Goal: Contribute content: Add original content to the website for others to see

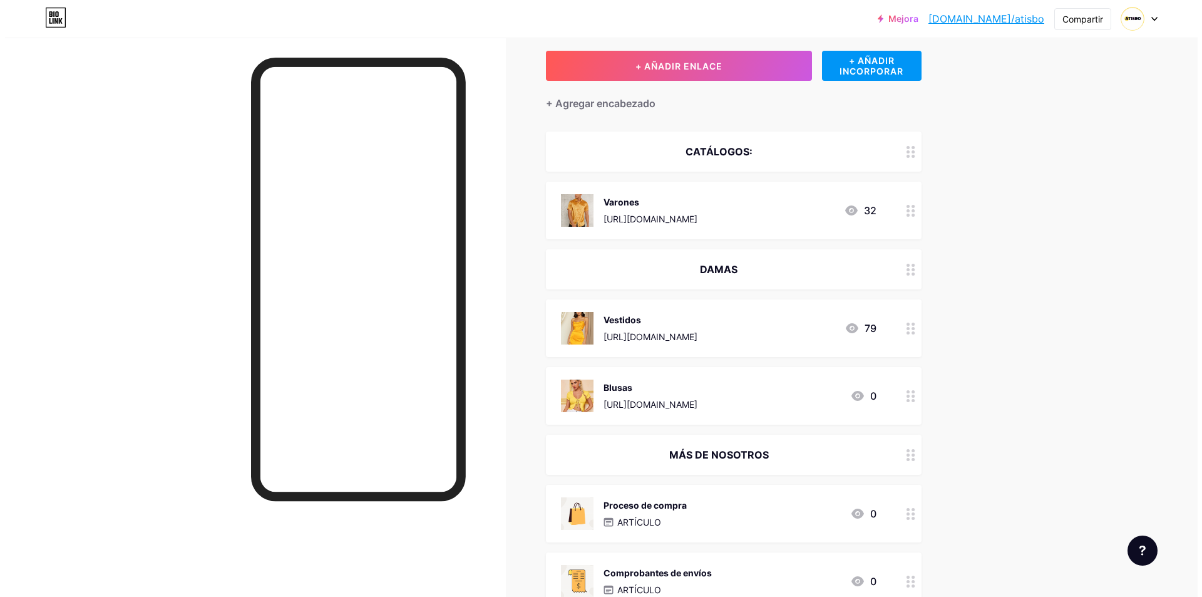
scroll to position [63, 0]
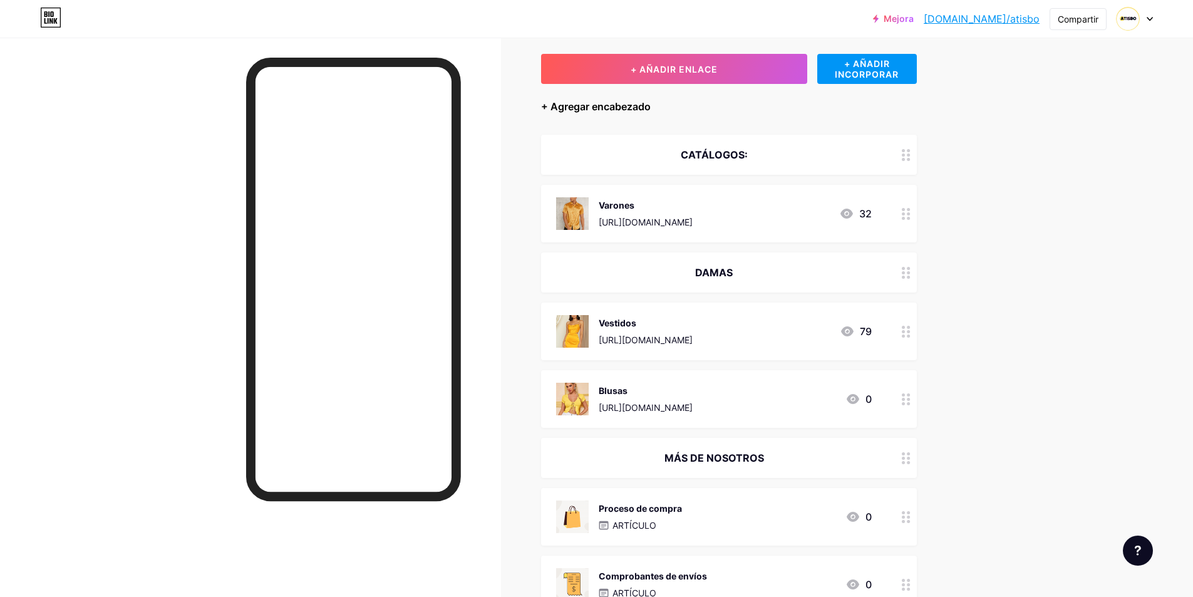
click at [615, 108] on font "+ Agregar encabezado" at bounding box center [596, 106] width 110 height 13
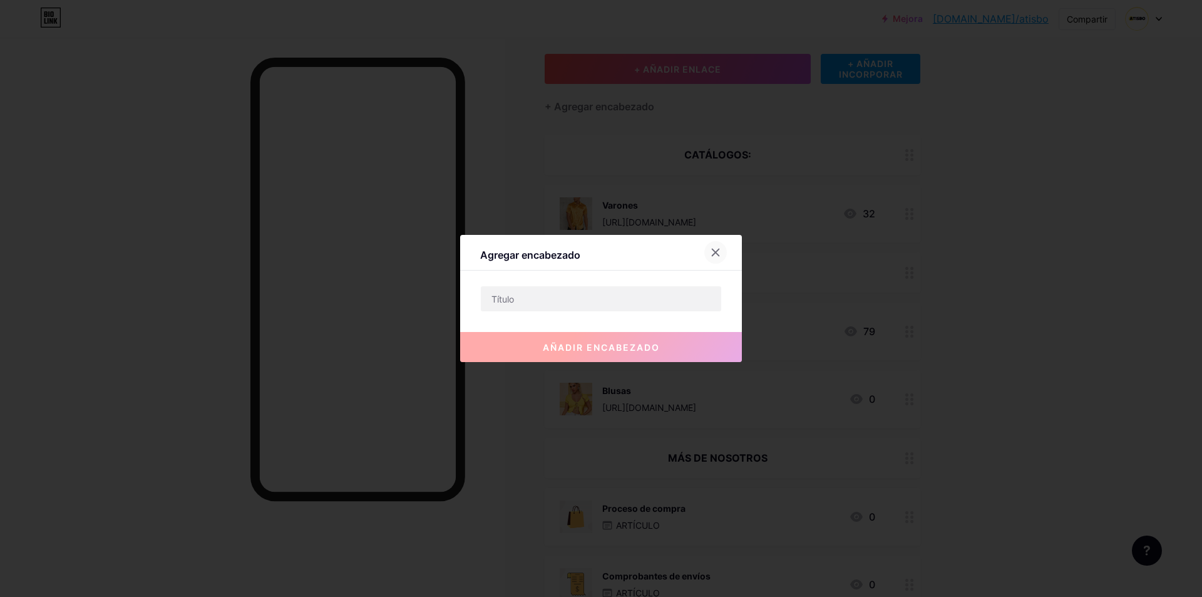
click at [715, 250] on icon at bounding box center [716, 252] width 7 height 7
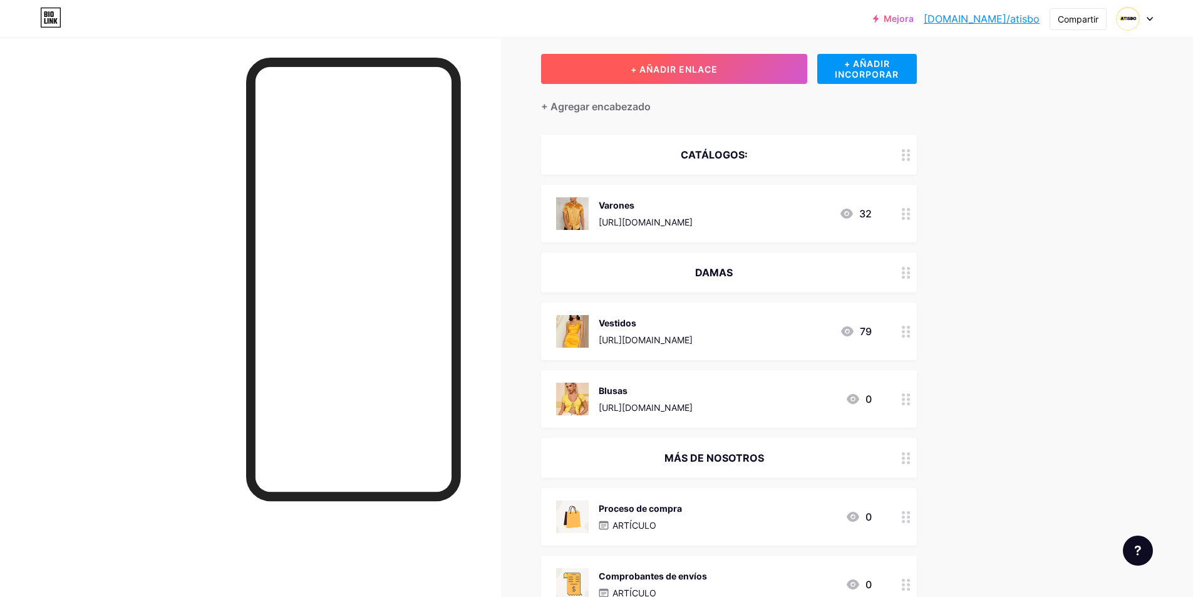
click at [716, 83] on button "+ AÑADIR ENLACE" at bounding box center [674, 69] width 266 height 30
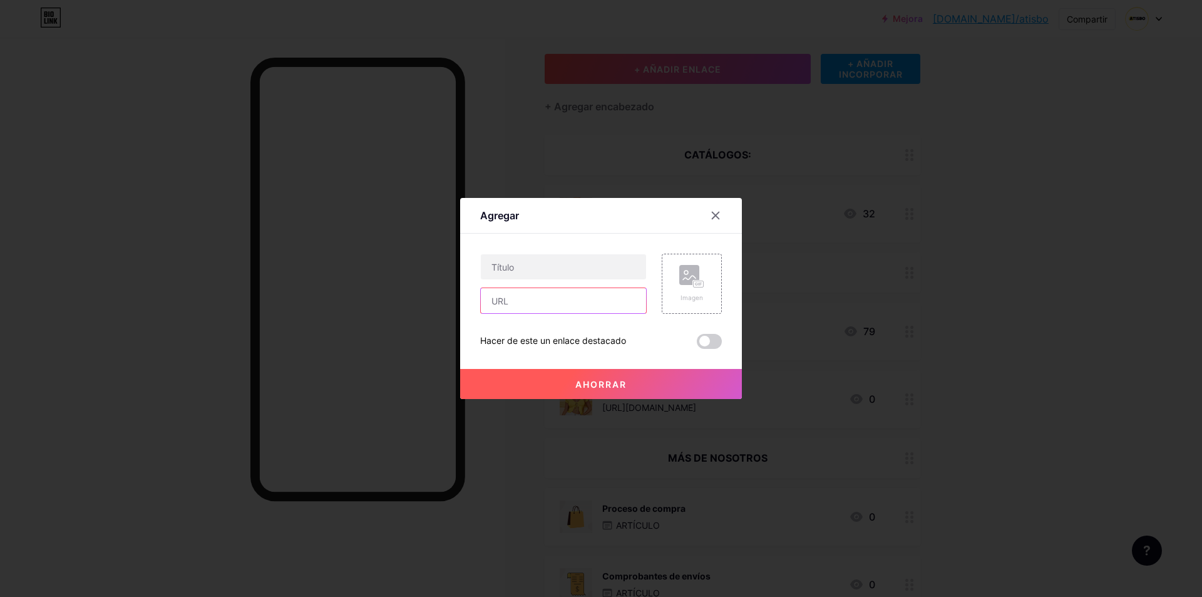
click at [567, 299] on input "text" at bounding box center [563, 300] width 165 height 25
paste input "[URL][DOMAIN_NAME]"
type input "[URL][DOMAIN_NAME]"
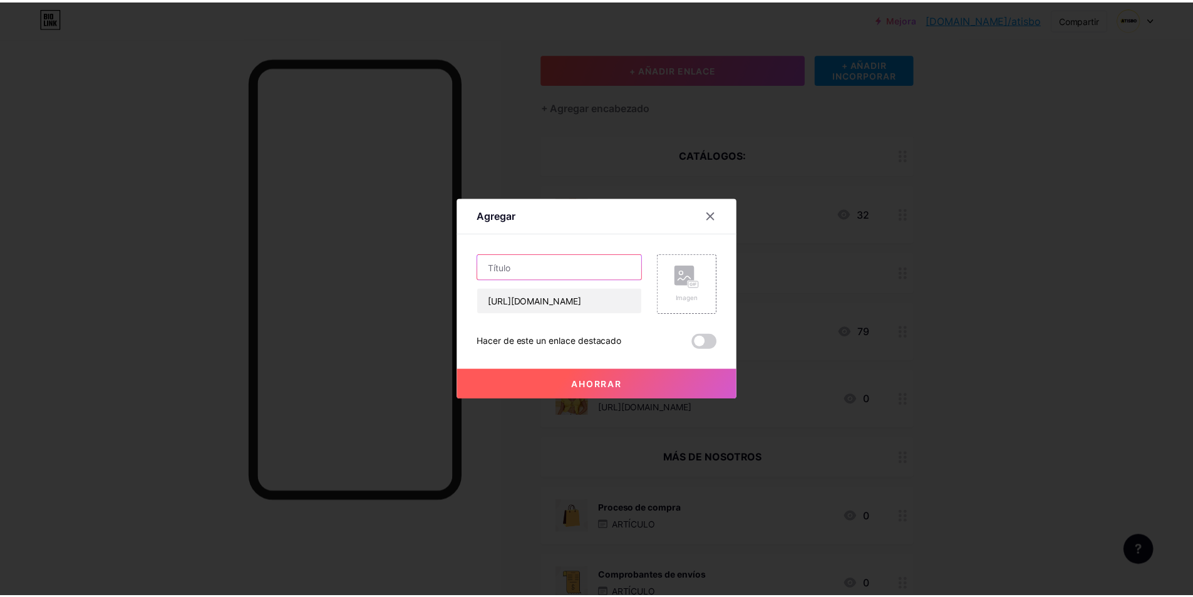
scroll to position [0, 0]
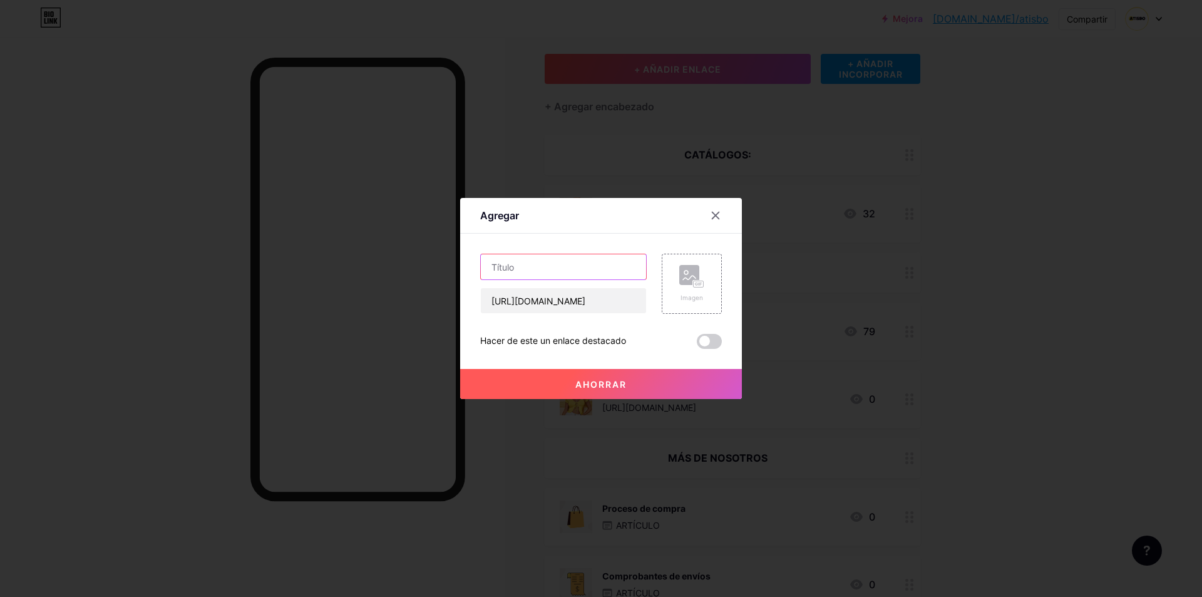
click at [594, 267] on input "text" at bounding box center [563, 266] width 165 height 25
click at [525, 269] on input "Shorts / faldas" at bounding box center [563, 266] width 165 height 25
click at [586, 267] on input "Shorts, faldas" at bounding box center [563, 266] width 165 height 25
type input "Shorts, faldas & leggins"
click at [596, 385] on font "Ahorrar" at bounding box center [601, 384] width 51 height 11
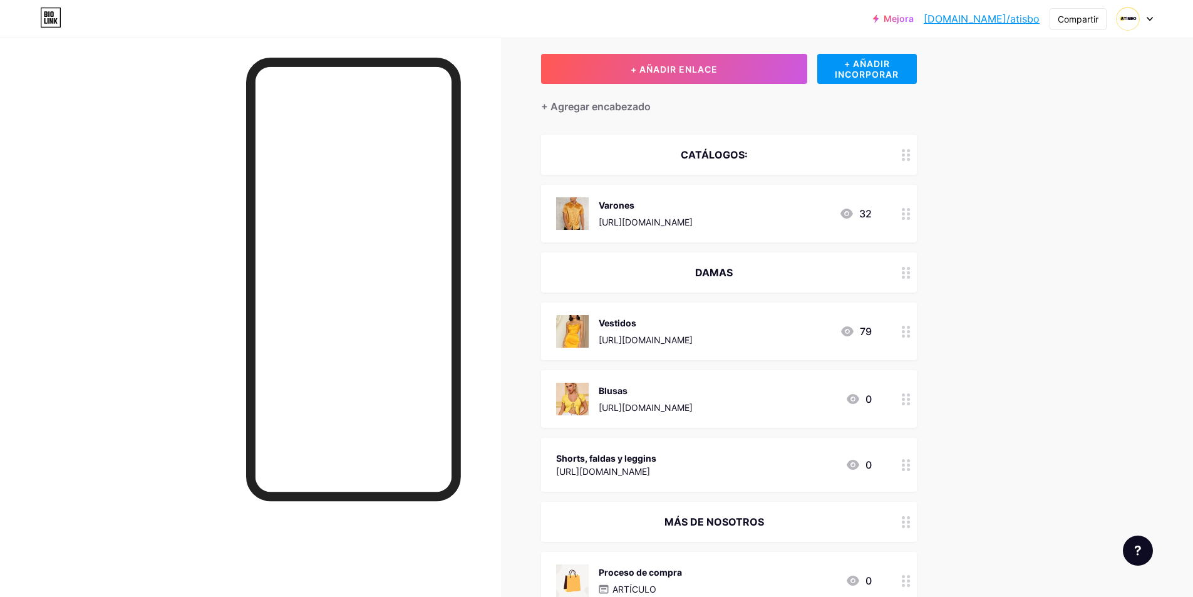
click at [911, 469] on icon at bounding box center [906, 465] width 9 height 12
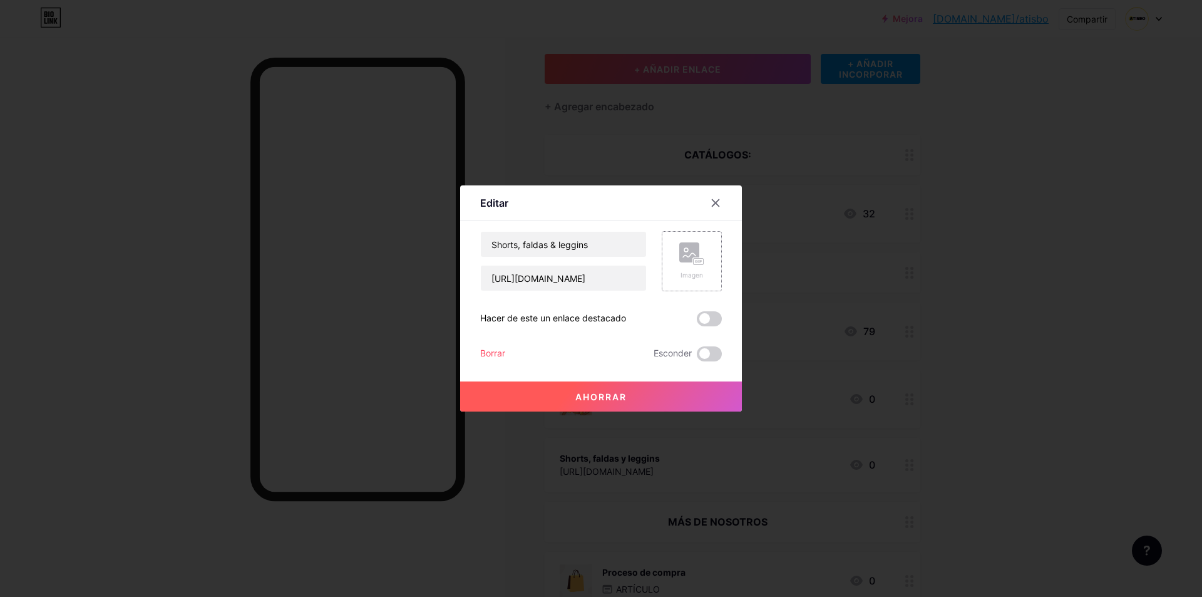
click at [688, 269] on div "Imagen" at bounding box center [691, 261] width 25 height 38
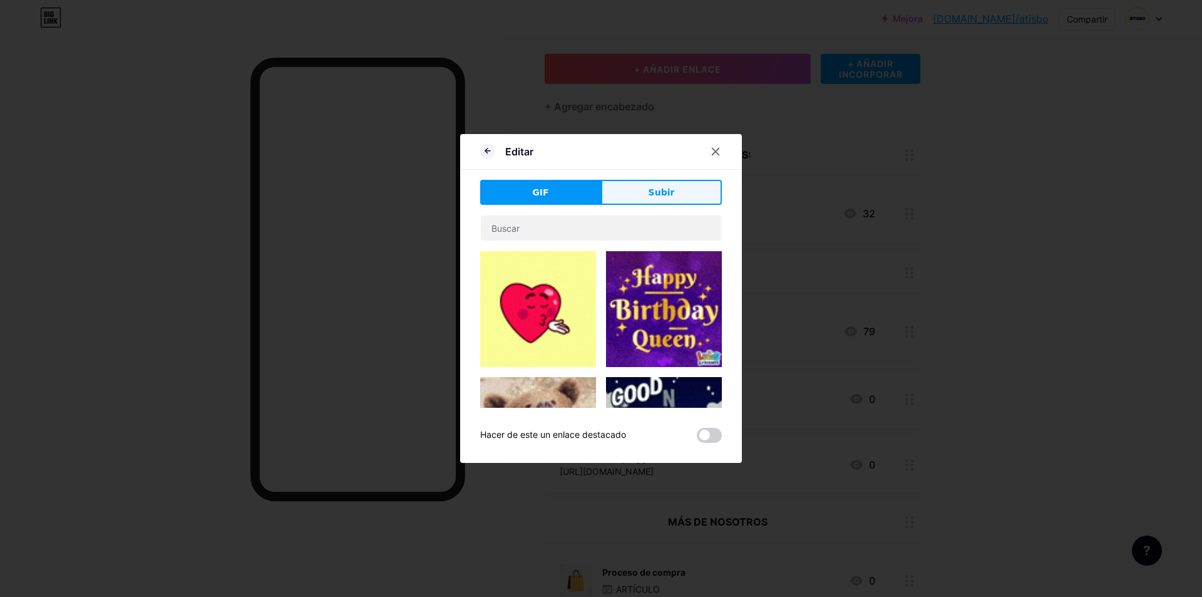
click at [648, 192] on button "Subir" at bounding box center [661, 192] width 121 height 25
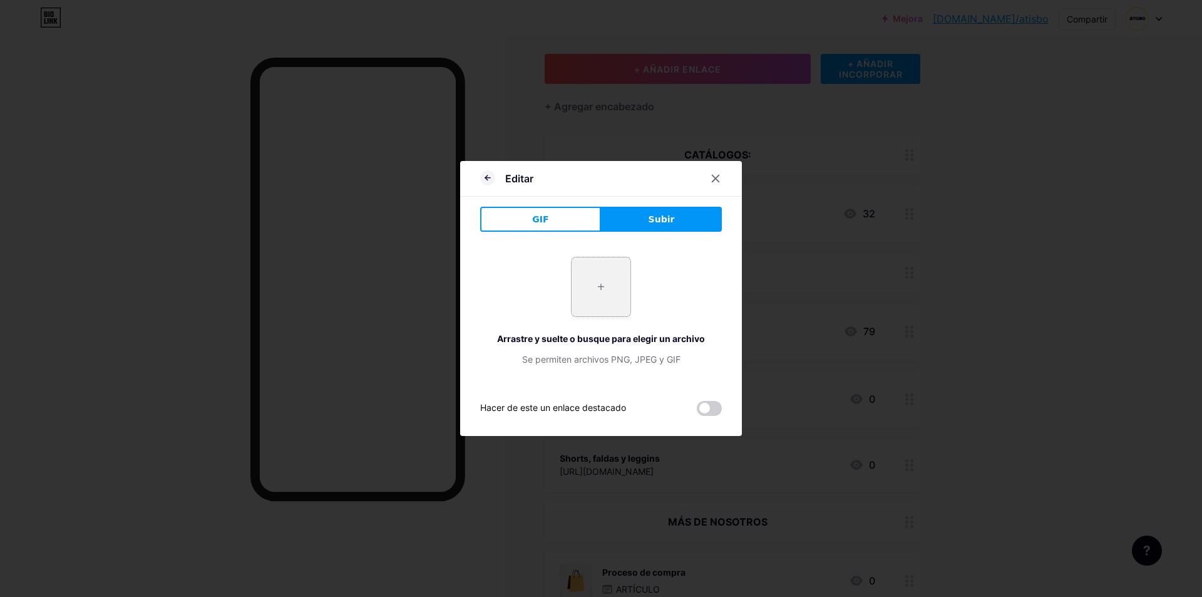
click at [580, 295] on input "file" at bounding box center [601, 286] width 59 height 59
type input "C:\fakepath\16829982813bc29483eb8f676fc0cd5940220b981c_thumbnail_405x552.jpg"
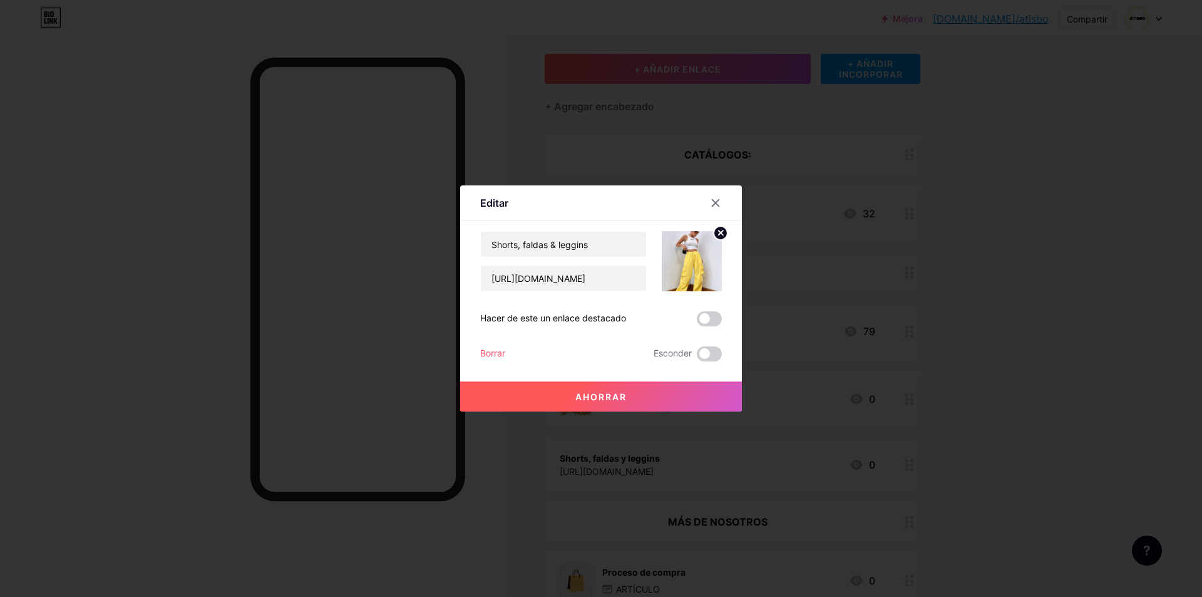
click at [689, 258] on img at bounding box center [692, 261] width 60 height 60
click at [721, 232] on icon at bounding box center [721, 232] width 4 height 4
click at [713, 209] on div at bounding box center [716, 203] width 23 height 23
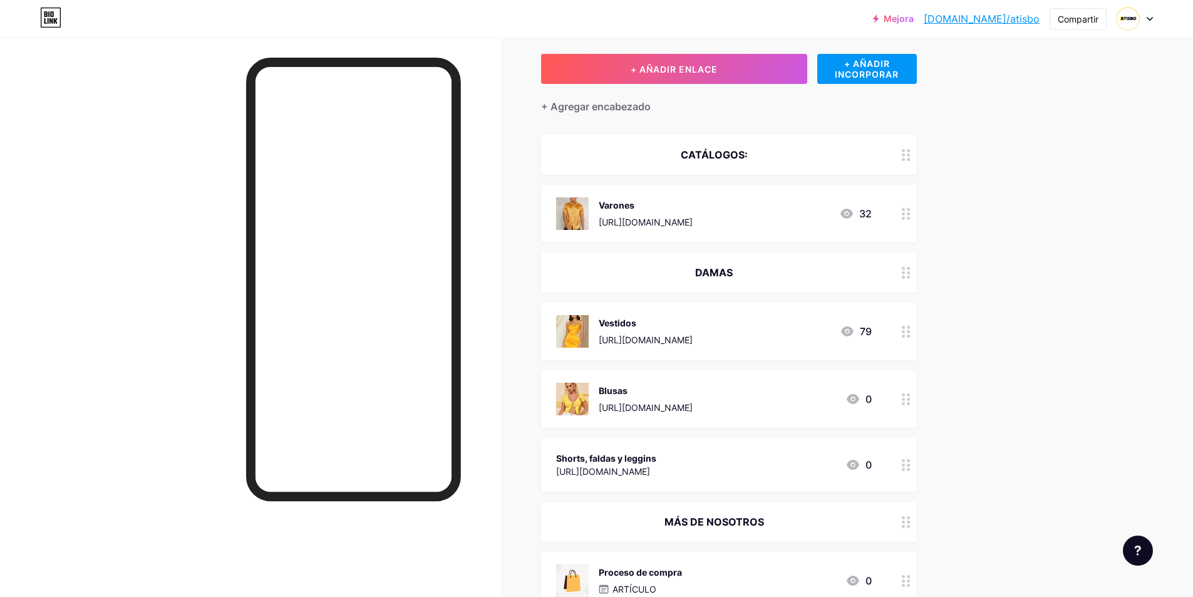
click at [896, 455] on div "Shorts, faldas y leggins [URL][DOMAIN_NAME] 0" at bounding box center [729, 465] width 376 height 54
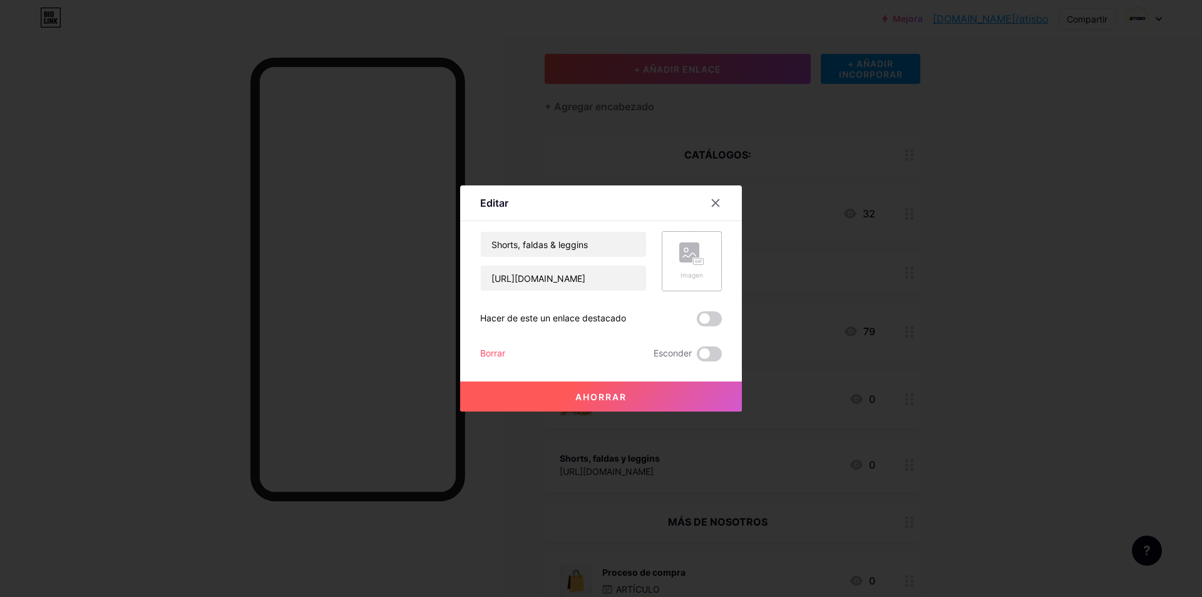
click at [685, 266] on div "Imagen" at bounding box center [691, 261] width 25 height 38
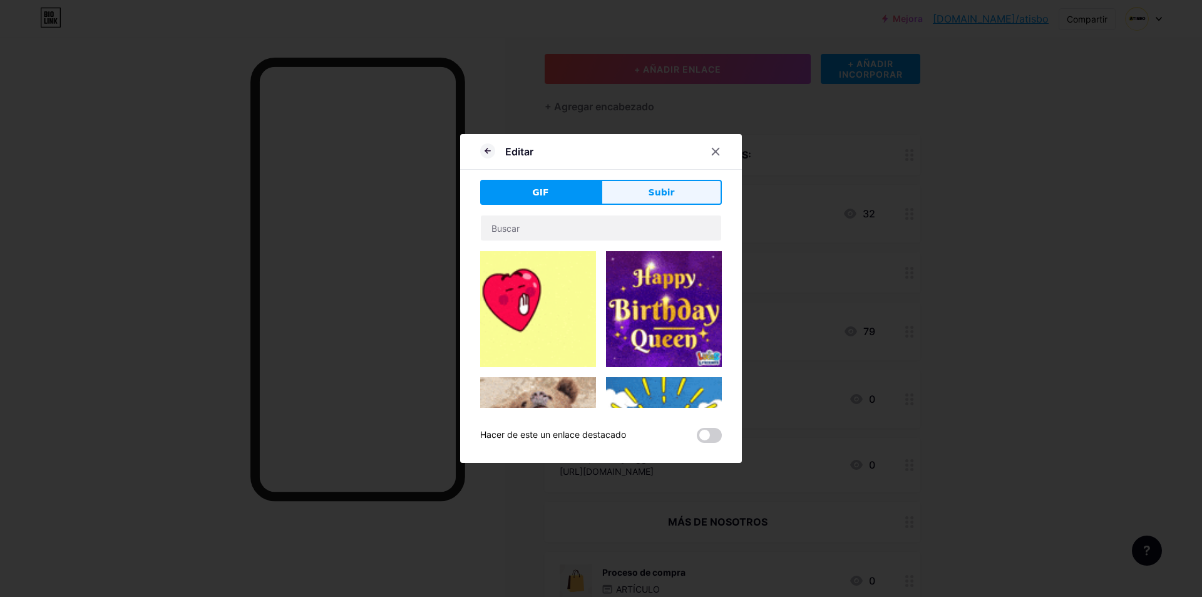
click at [630, 190] on button "Subir" at bounding box center [661, 192] width 121 height 25
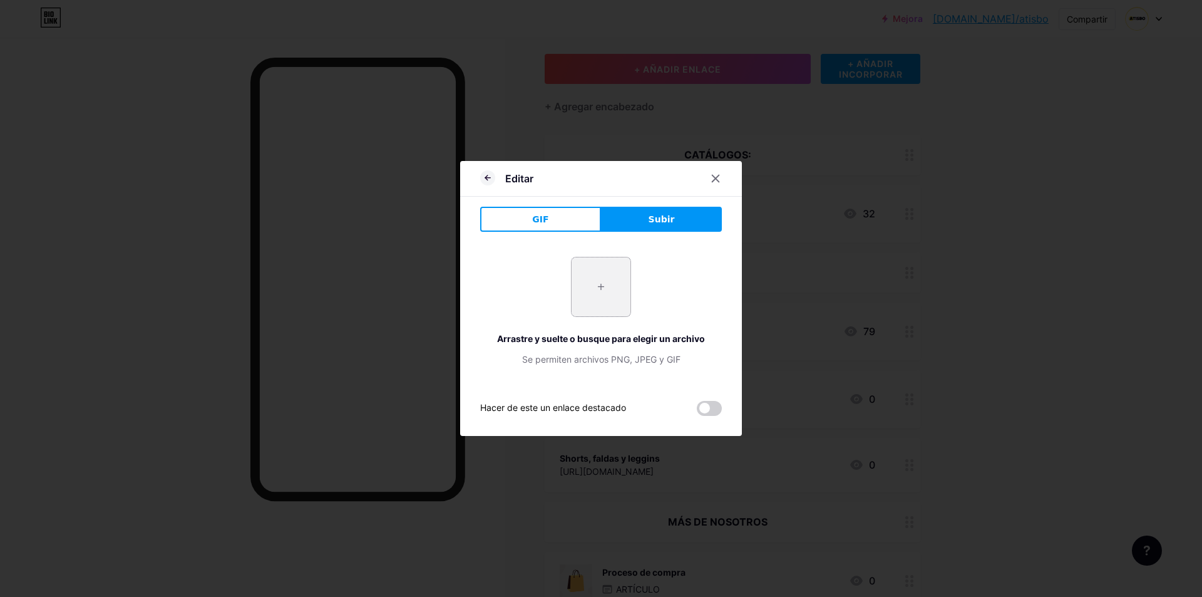
click at [604, 290] on input "file" at bounding box center [601, 286] width 59 height 59
type input "C:\fakepath\16829982813bc29483eb8f676fc0cd5940220b981c_thumbnail_405x552.jpg"
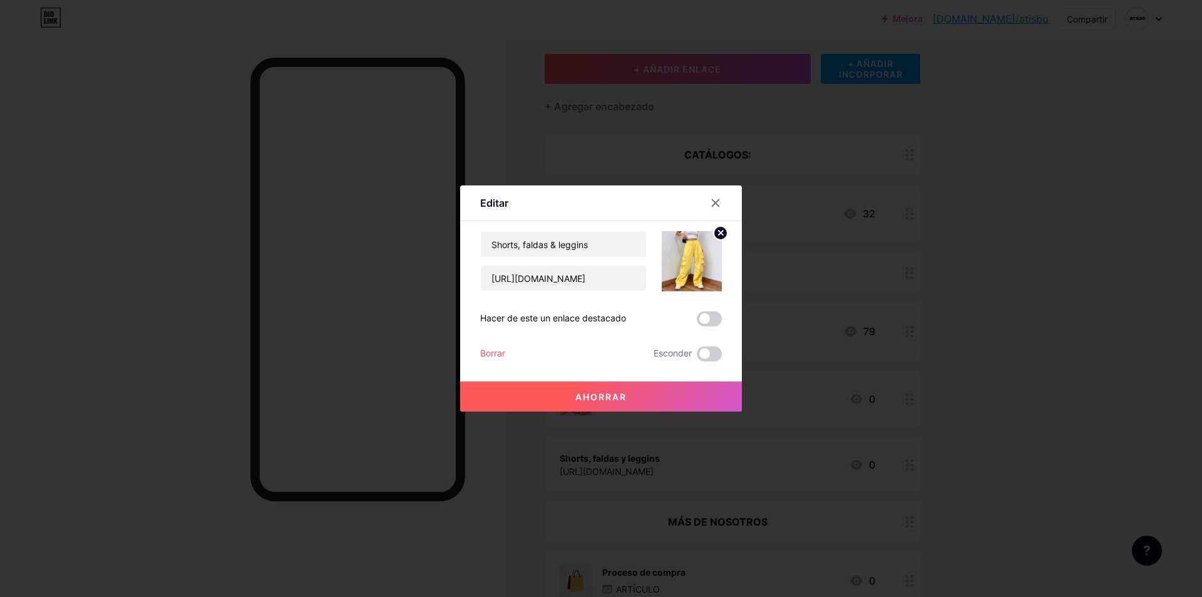
click at [609, 393] on font "Ahorrar" at bounding box center [601, 396] width 51 height 11
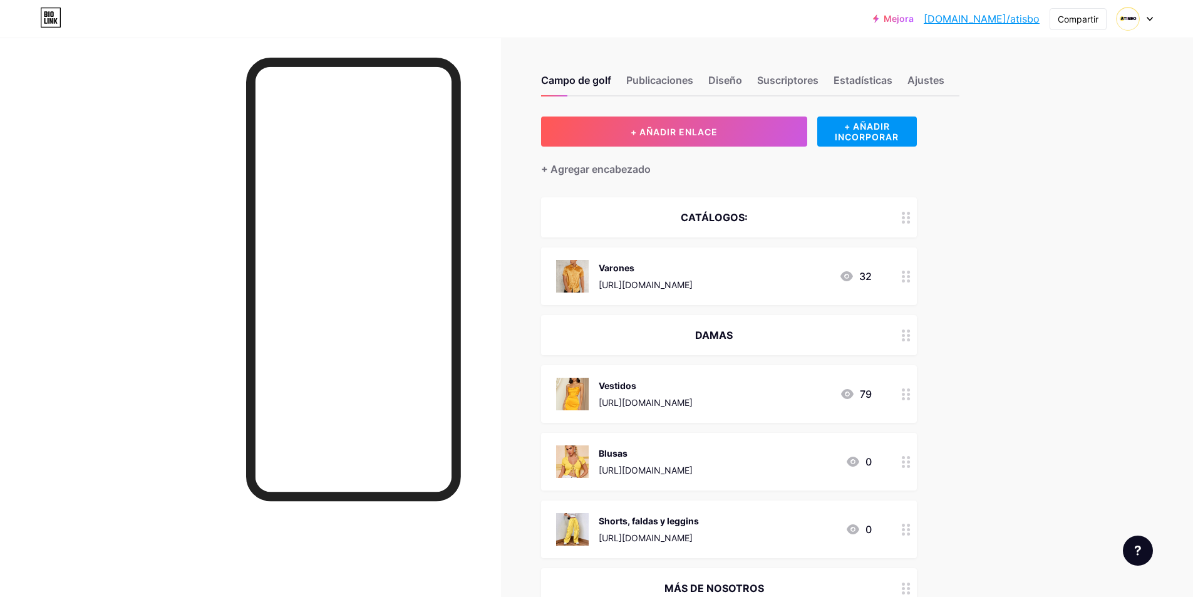
click at [914, 269] on div at bounding box center [906, 276] width 21 height 58
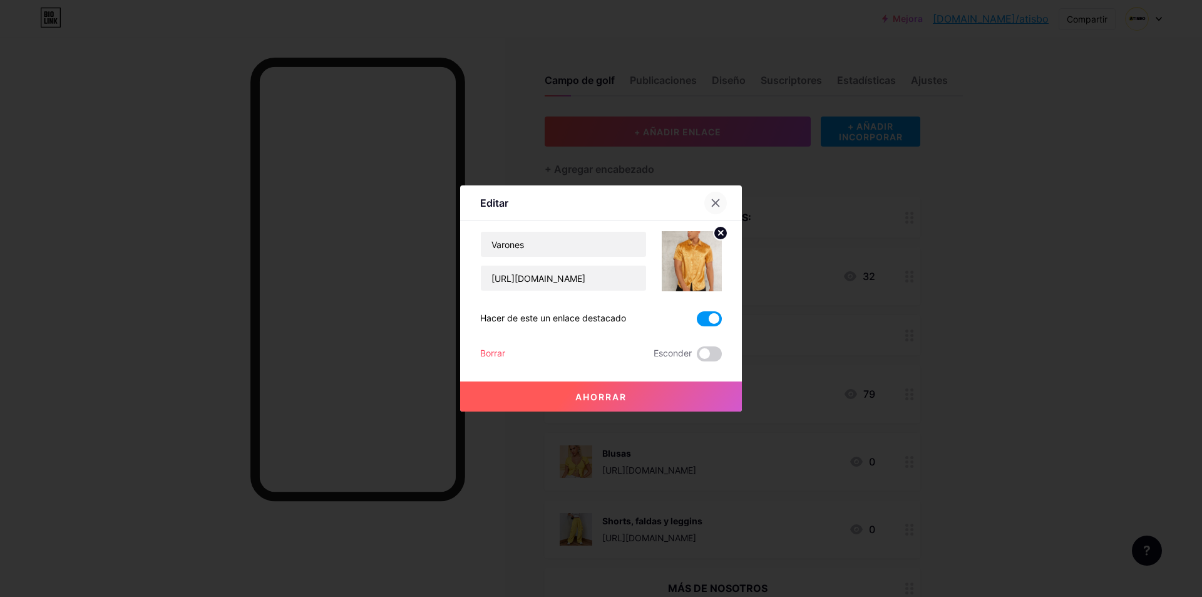
click at [718, 202] on icon at bounding box center [716, 203] width 10 height 10
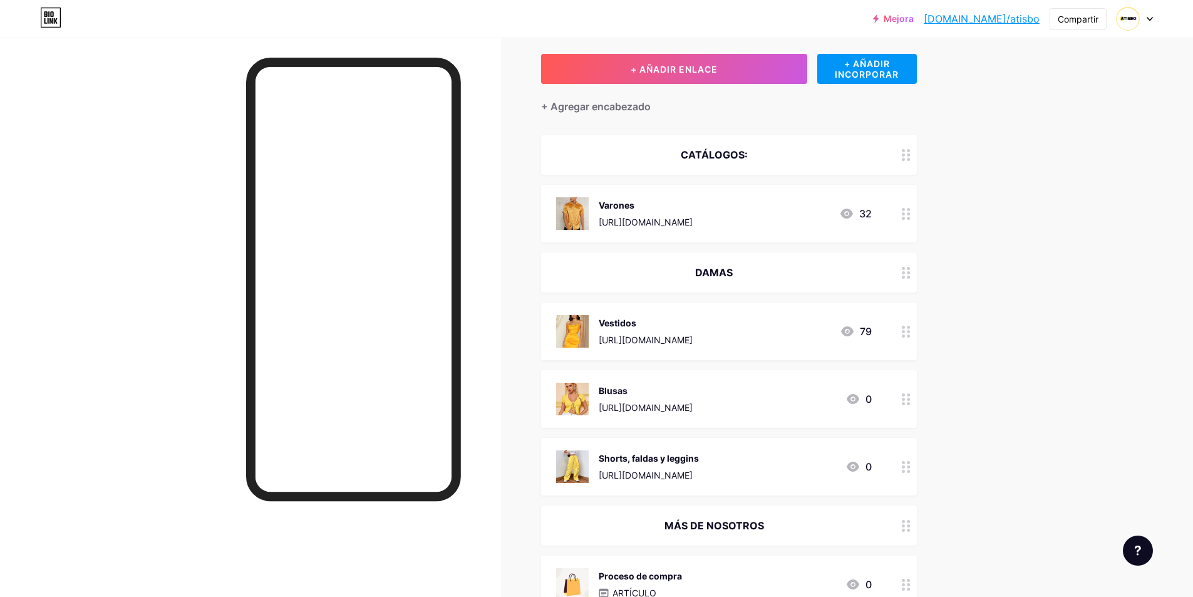
scroll to position [125, 0]
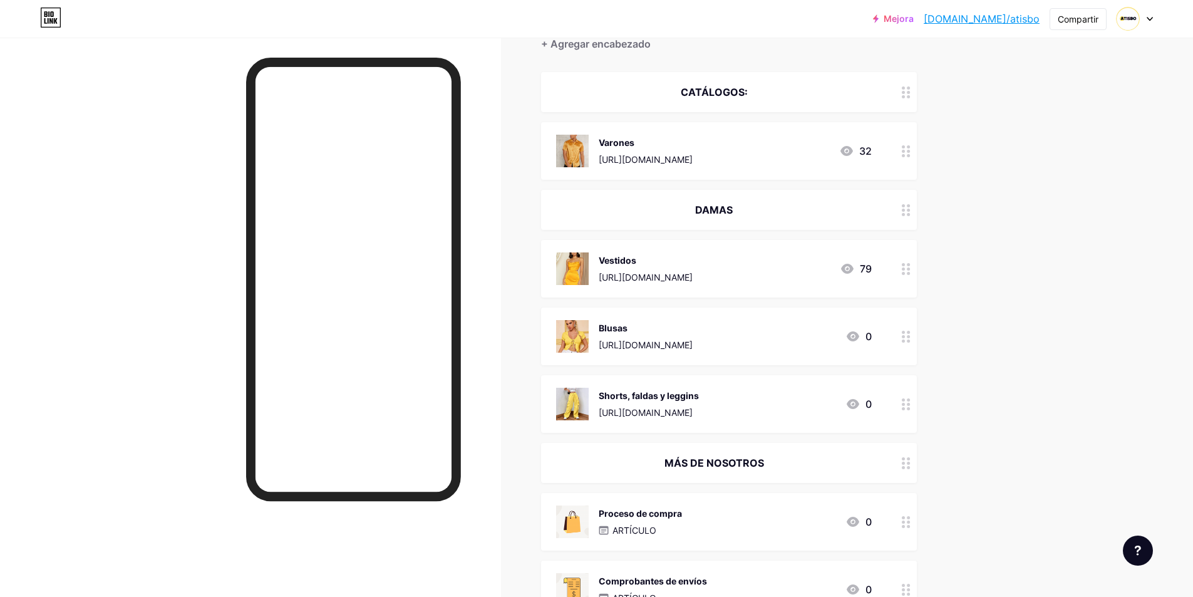
click at [1142, 190] on div "Mejora [DOMAIN_NAME]/atisbo... [DOMAIN_NAME]/atisbo Compartir [GEOGRAPHIC_DATA]…" at bounding box center [596, 583] width 1193 height 1417
